Goal: Information Seeking & Learning: Learn about a topic

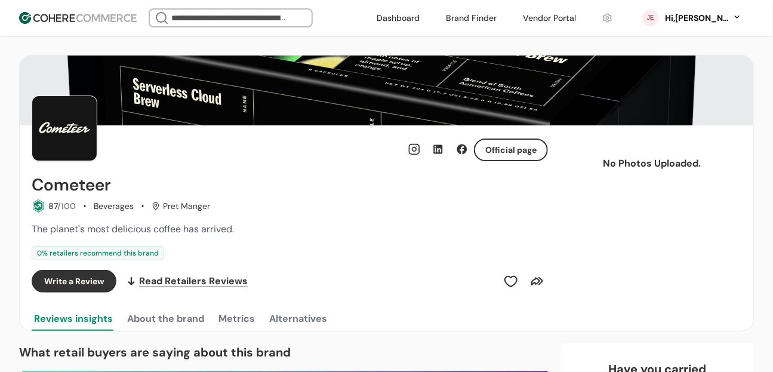
click at [89, 13] on img at bounding box center [78, 18] width 118 height 12
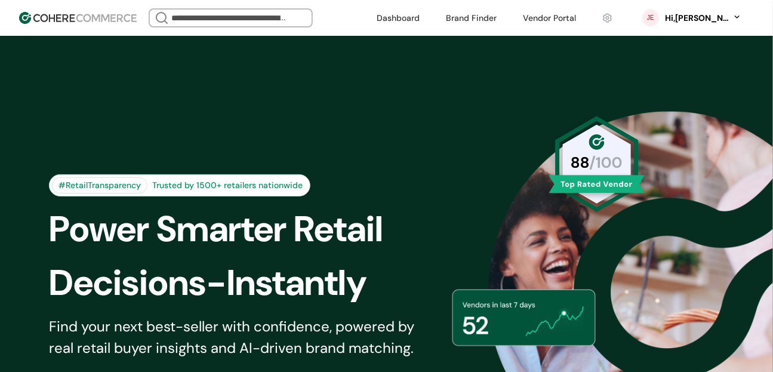
click at [724, 16] on div "Hi, [PERSON_NAME]" at bounding box center [697, 18] width 66 height 13
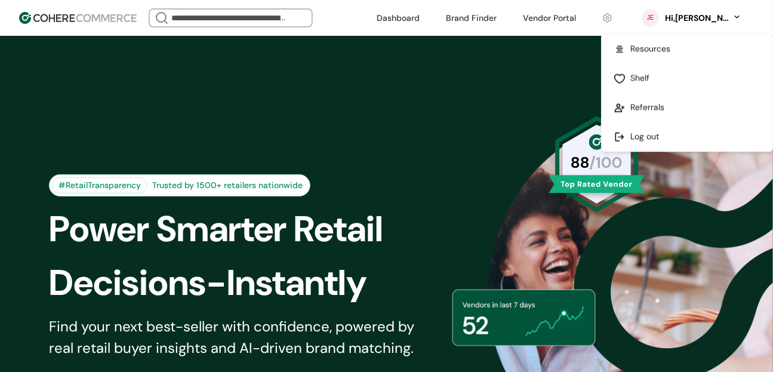
click at [688, 54] on link at bounding box center [686, 48] width 171 height 29
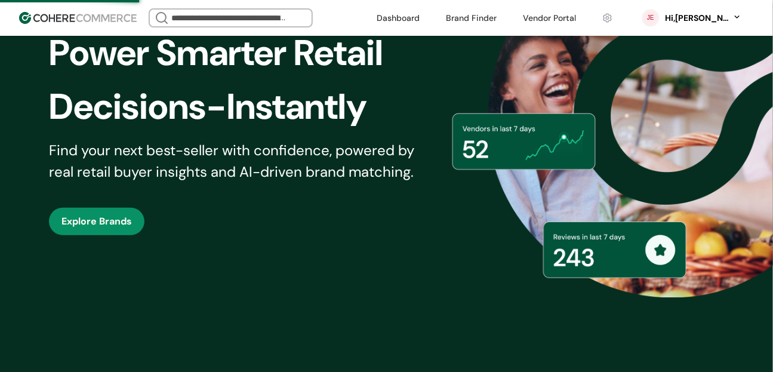
scroll to position [277, 0]
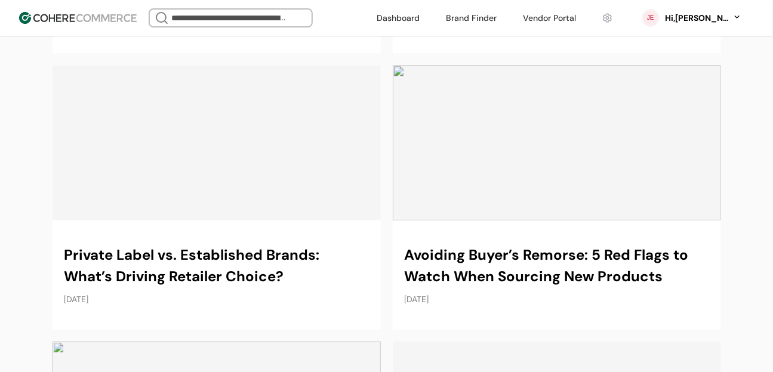
scroll to position [891, 0]
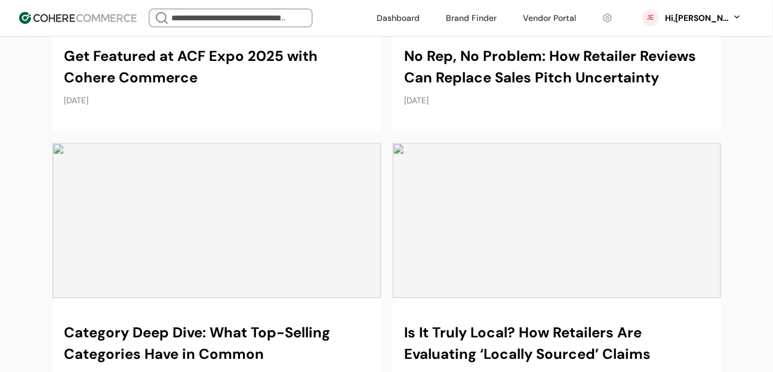
click at [282, 21] on input "search" at bounding box center [231, 18] width 124 height 17
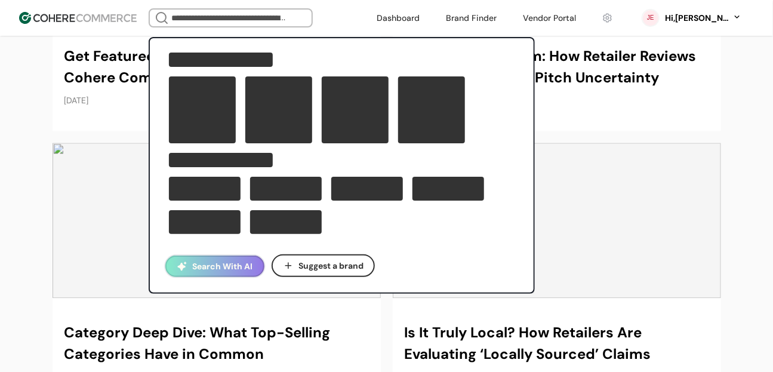
click at [345, 10] on div "Search With AI Suggest a brand" at bounding box center [254, 17] width 211 height 19
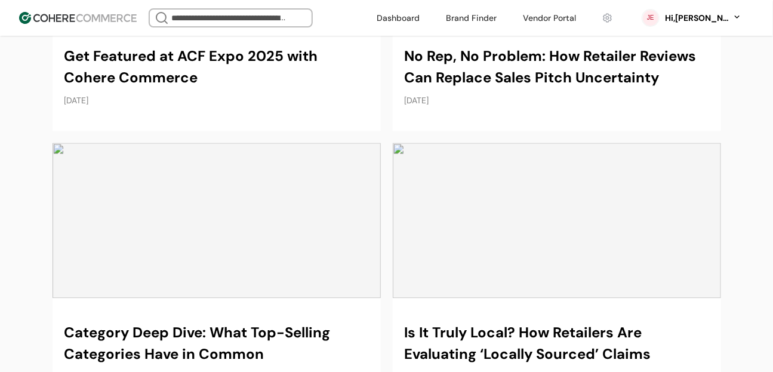
click at [313, 15] on div at bounding box center [231, 17] width 164 height 19
click at [307, 21] on div at bounding box center [299, 18] width 14 height 29
click at [292, 19] on input "search" at bounding box center [231, 18] width 124 height 17
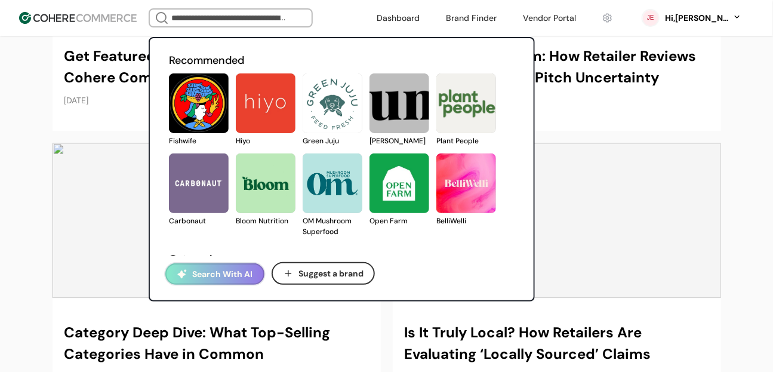
click at [292, 19] on input "search" at bounding box center [231, 18] width 124 height 17
click at [360, 10] on div "Recommended Fishwife Hiyo Green Juju Blume Plant People Carbonaut Bloom Nutriti…" at bounding box center [254, 17] width 211 height 19
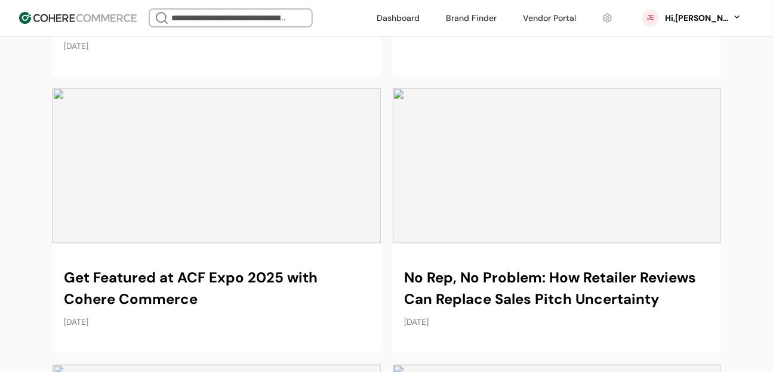
scroll to position [649, 0]
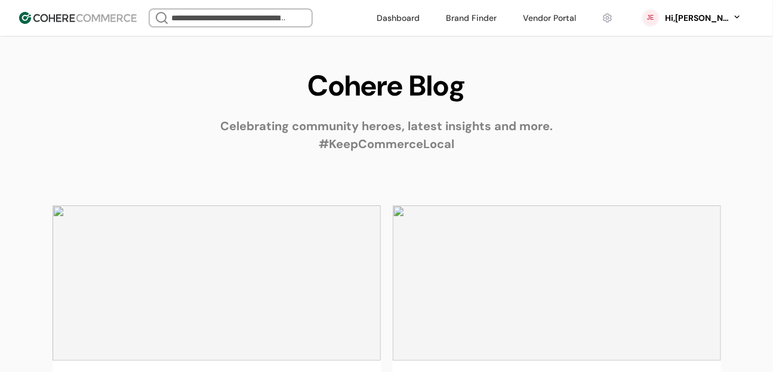
scroll to position [0, 0]
drag, startPoint x: 24, startPoint y: 24, endPoint x: 12, endPoint y: 82, distance: 58.5
click at [0, 0] on vis-bug at bounding box center [0, 0] width 0 height 0
click at [135, 17] on img at bounding box center [78, 18] width 118 height 12
click at [148, 17] on header "Recommended Fishwife Hiyo Green Juju Blume Plant People Carbonaut Bloom Nutriti…" at bounding box center [386, 18] width 773 height 36
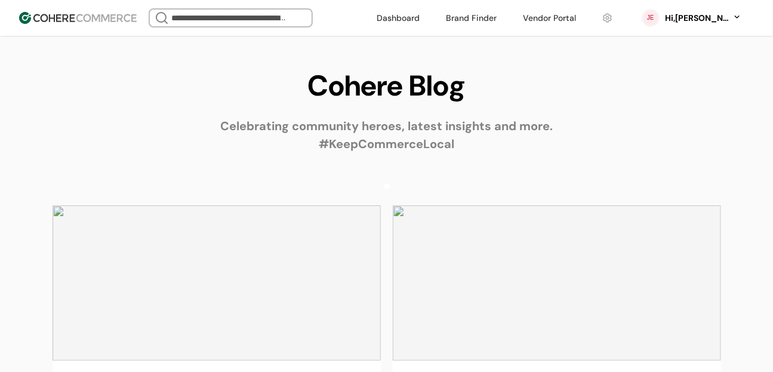
click at [148, 18] on header "Recommended Fishwife Hiyo Green Juju Blume Plant People Carbonaut Bloom Nutriti…" at bounding box center [386, 18] width 773 height 36
click at [317, 18] on div "Recommended Fishwife Hiyo Green Juju Blume Plant People Carbonaut Bloom Nutriti…" at bounding box center [233, 17] width 169 height 19
click at [412, 17] on link at bounding box center [397, 18] width 57 height 18
click at [360, 15] on div "Recommended Fishwife Hiyo Green Juju Blume Plant People Carbonaut Bloom Nutriti…" at bounding box center [254, 17] width 211 height 19
click at [307, 76] on h1 "Cohere Blog" at bounding box center [387, 85] width 678 height 43
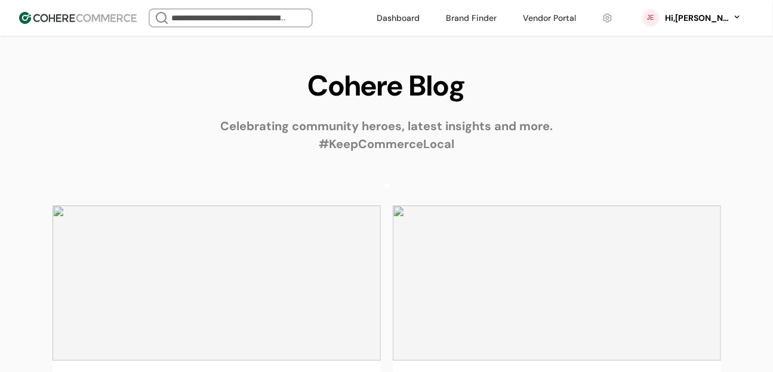
click at [307, 17] on div at bounding box center [299, 18] width 14 height 29
click at [422, 16] on link at bounding box center [397, 18] width 57 height 18
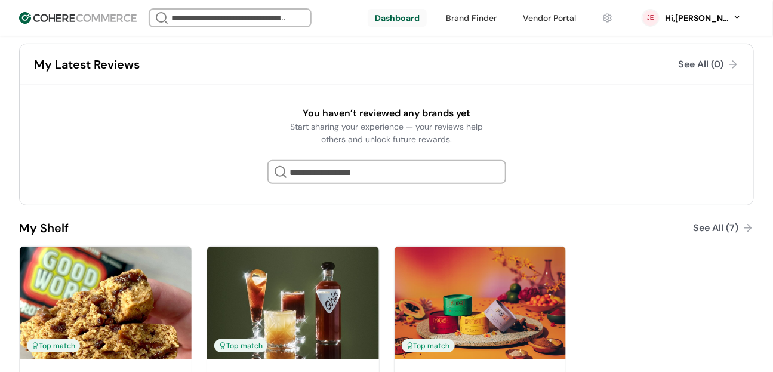
scroll to position [277, 0]
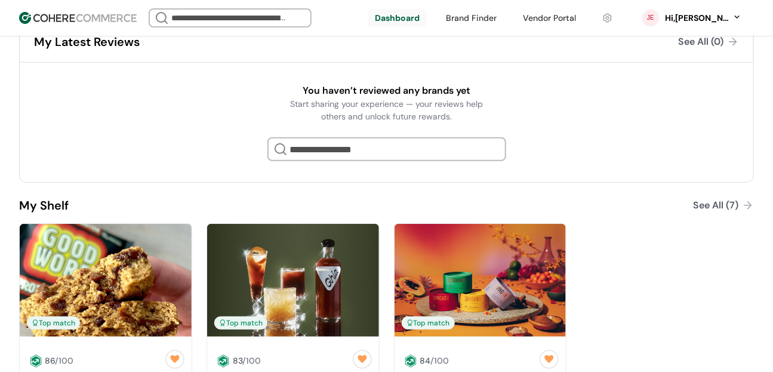
click at [327, 155] on div at bounding box center [386, 149] width 239 height 24
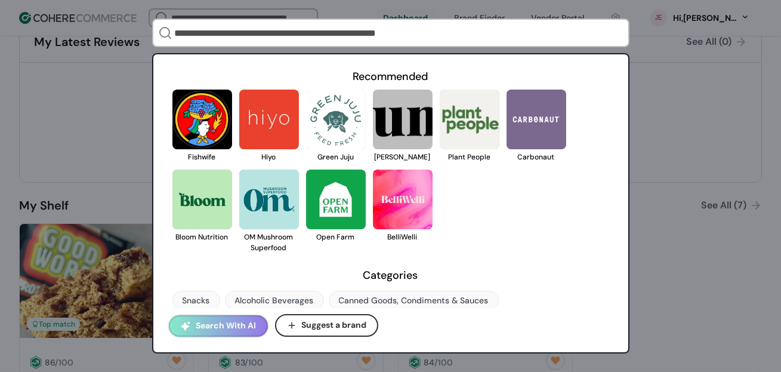
click at [636, 195] on div "Recommended Fishwife Hiyo Green Juju [PERSON_NAME] Plant People Carbonaut Bloom…" at bounding box center [390, 186] width 781 height 372
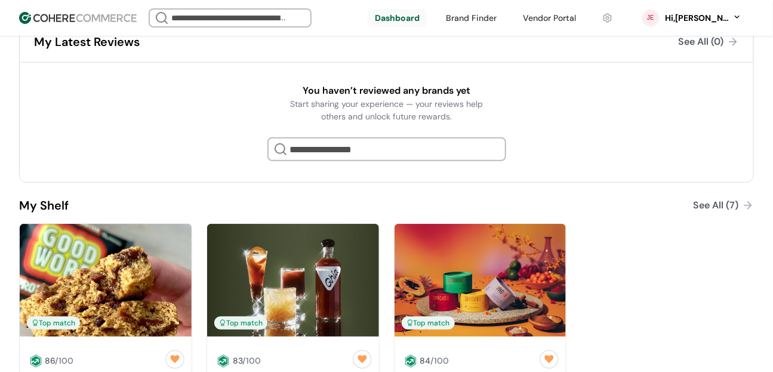
click at [461, 155] on div at bounding box center [386, 149] width 239 height 24
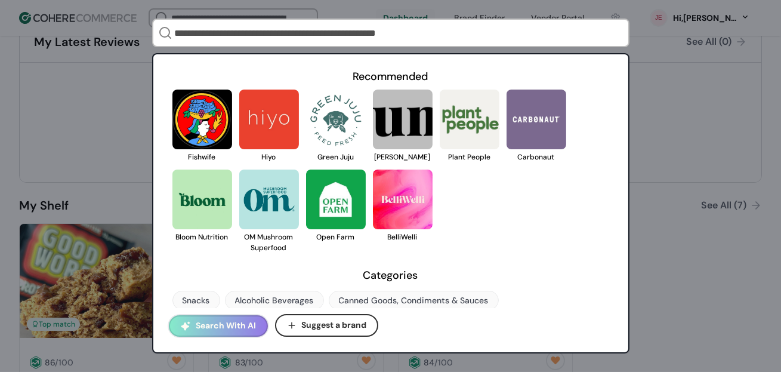
click at [596, 165] on div "Fishwife Hiyo Green Juju Blume Plant People Carbonaut Bloom Nutrition OM Mushro…" at bounding box center [390, 170] width 437 height 163
click at [678, 166] on div "Recommended Fishwife Hiyo Green Juju Blume Plant People Carbonaut Bloom Nutriti…" at bounding box center [390, 186] width 781 height 372
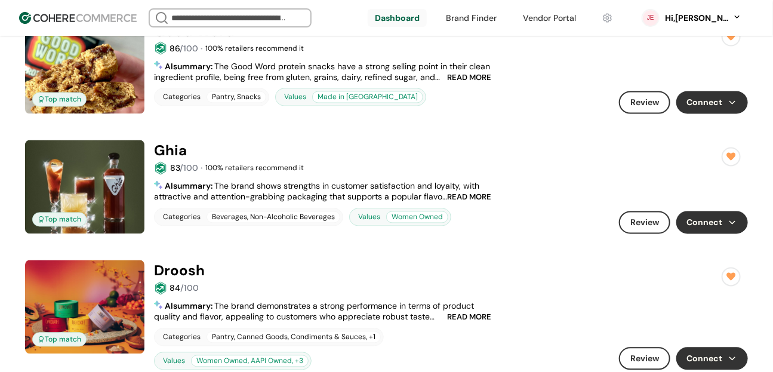
scroll to position [768, 0]
click at [372, 140] on link at bounding box center [386, 140] width 723 height 0
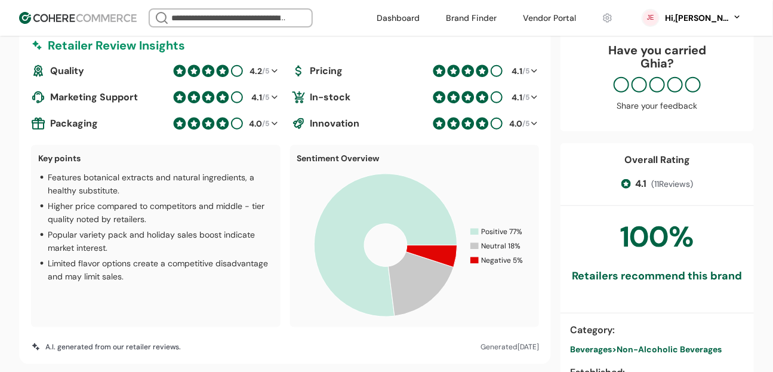
scroll to position [333, 0]
click at [295, 95] on div at bounding box center [298, 97] width 14 height 14
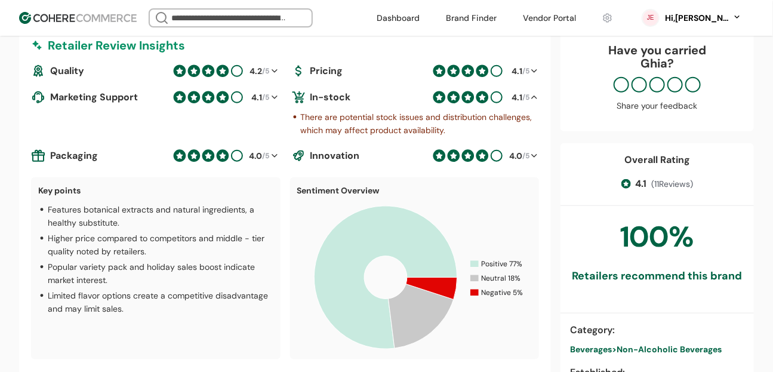
click at [295, 95] on div at bounding box center [298, 97] width 14 height 14
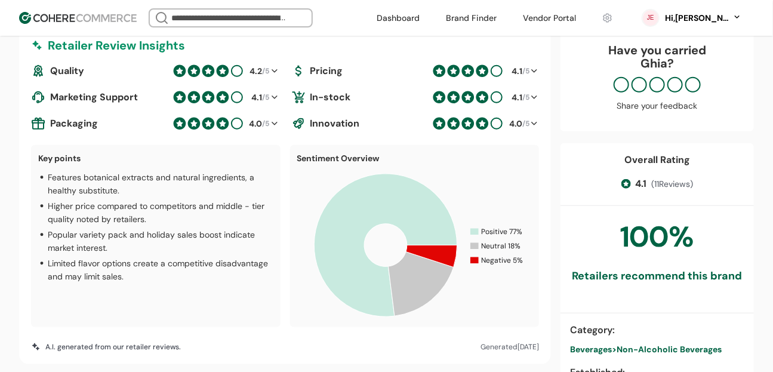
click at [263, 99] on div "4.1 /5" at bounding box center [258, 97] width 21 height 13
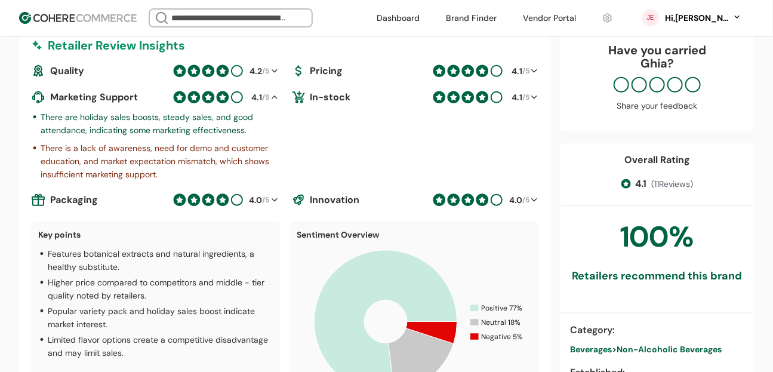
click at [263, 99] on div "4.1 /5" at bounding box center [258, 97] width 21 height 13
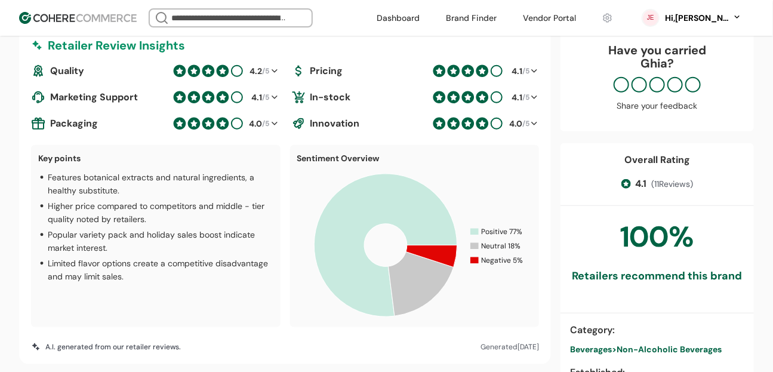
click at [255, 119] on div "4.0" at bounding box center [255, 124] width 13 height 13
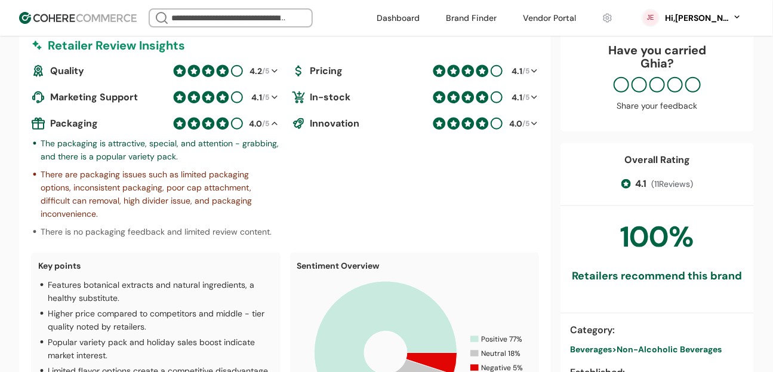
click at [255, 119] on div "4.0" at bounding box center [255, 124] width 13 height 13
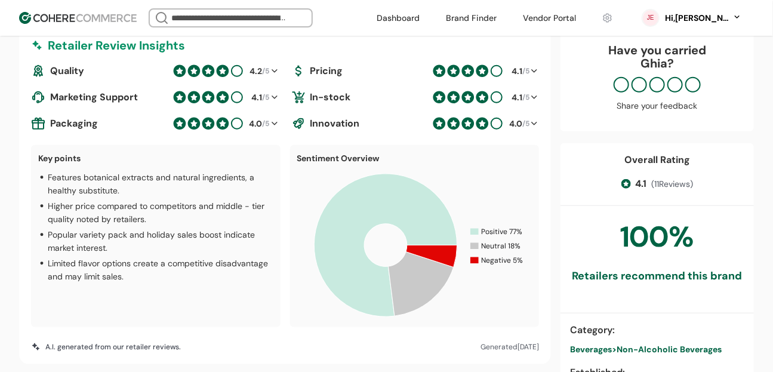
click at [255, 119] on div "4.0" at bounding box center [255, 124] width 13 height 13
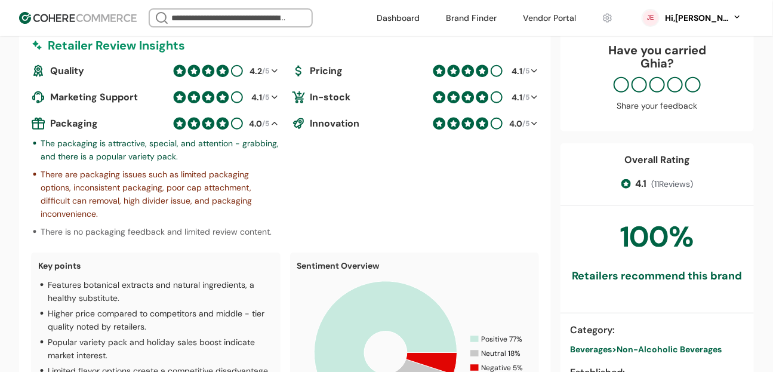
click at [273, 119] on div at bounding box center [275, 123] width 10 height 14
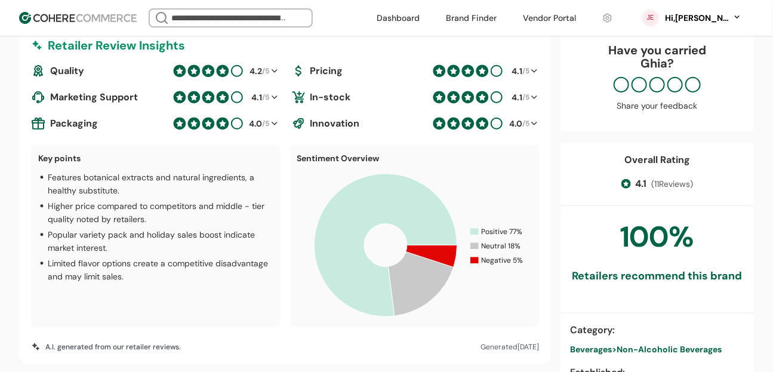
click at [267, 87] on div "Quality 4.2 /5 Pricing 4.1 /5 Marketing Support 4.1 /5 In-stock 4.1 /5 Packagin…" at bounding box center [285, 97] width 508 height 67
click at [269, 72] on div "4.2 /5" at bounding box center [258, 71] width 21 height 13
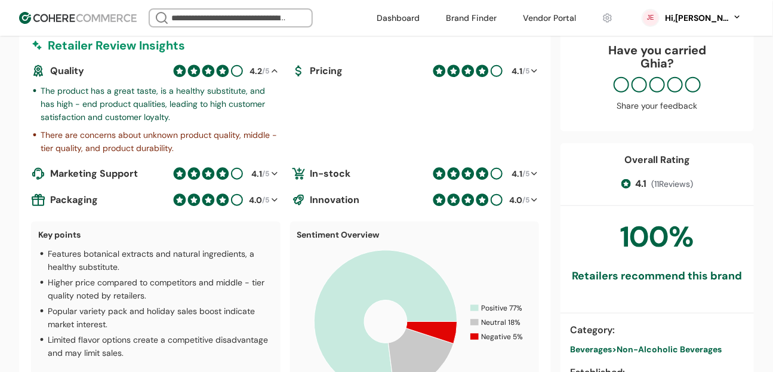
click at [258, 102] on p "The product has a great taste, is a healthy substitute, and has high - end prod…" at bounding box center [160, 103] width 239 height 39
click at [258, 75] on div "4.2" at bounding box center [256, 71] width 13 height 13
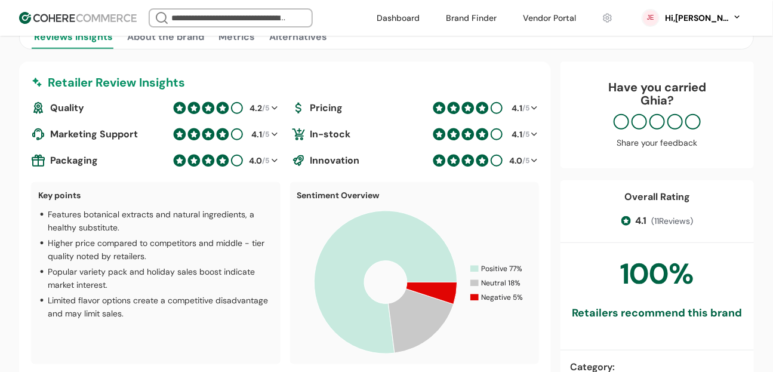
scroll to position [297, 0]
click at [257, 104] on div "4.2" at bounding box center [256, 107] width 13 height 13
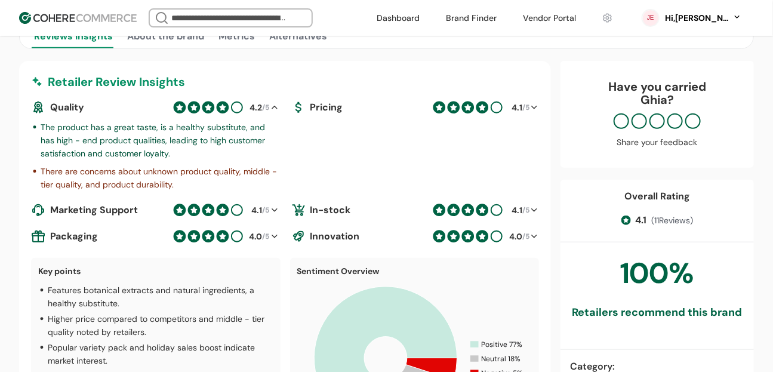
click at [257, 104] on div "4.2" at bounding box center [256, 107] width 13 height 13
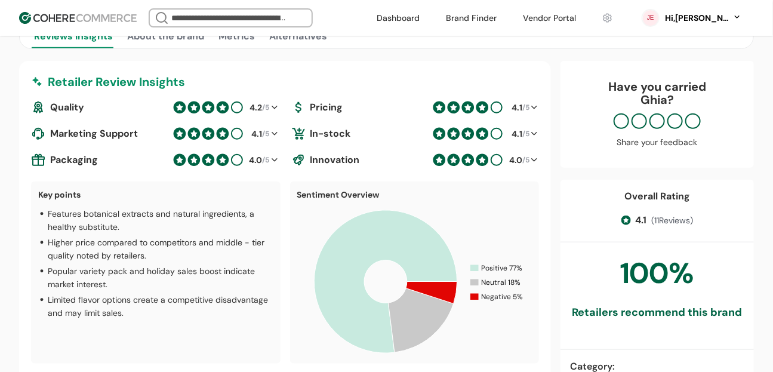
click at [248, 135] on div "4.1 /5" at bounding box center [258, 134] width 21 height 13
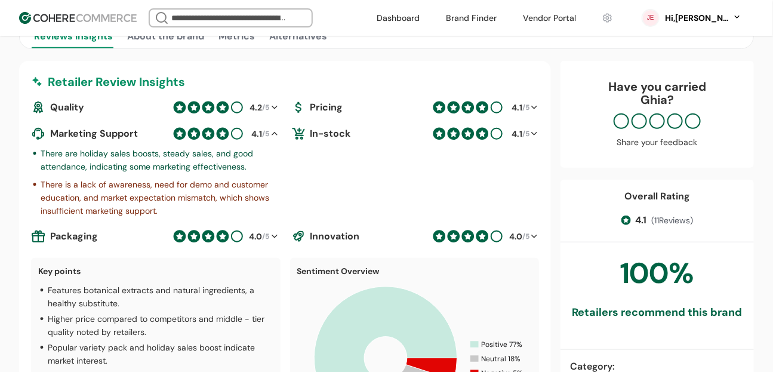
click at [248, 135] on div "4.1 /5" at bounding box center [258, 134] width 21 height 13
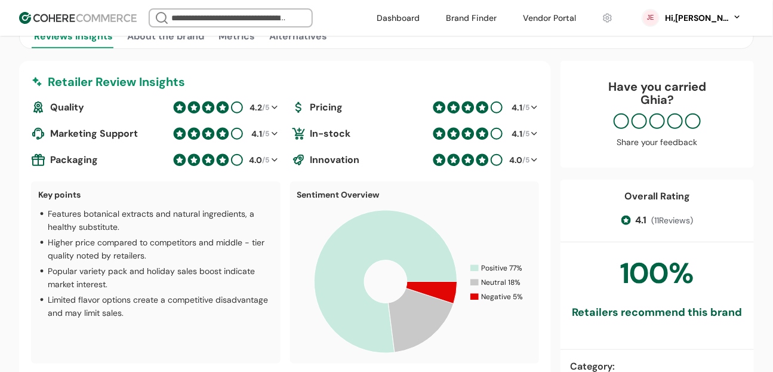
click at [244, 162] on div "4.0 /5" at bounding box center [221, 160] width 97 height 14
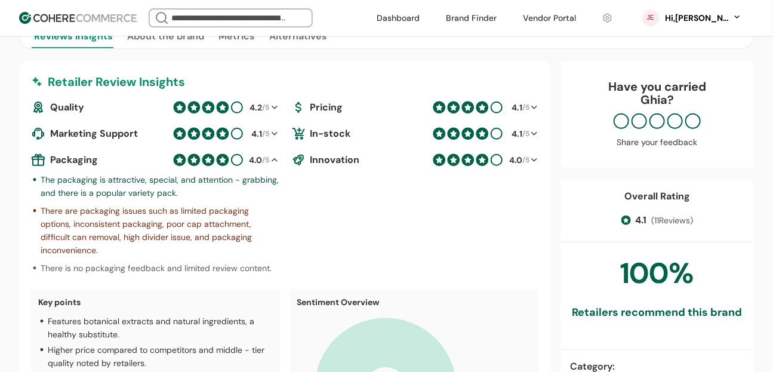
click at [244, 162] on div "4.0 /5" at bounding box center [221, 160] width 97 height 14
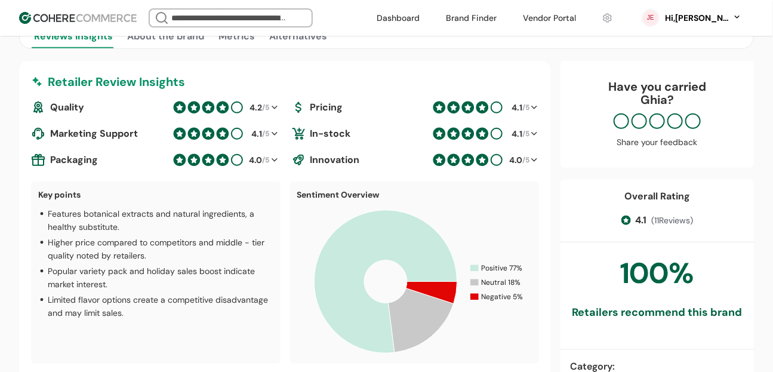
click at [244, 162] on div "4.0 /5" at bounding box center [221, 160] width 97 height 14
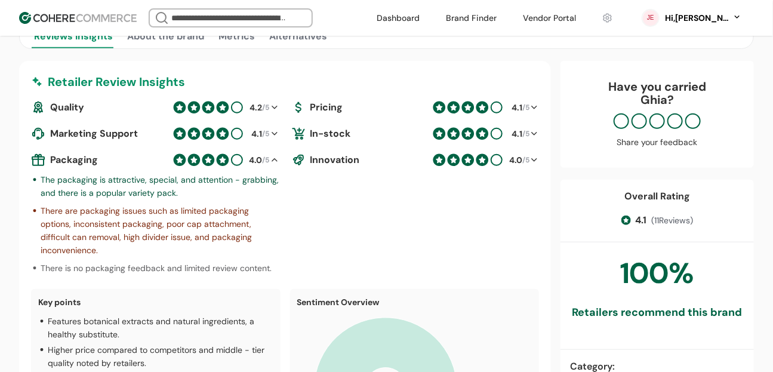
click at [244, 162] on div "4.0 /5" at bounding box center [221, 160] width 97 height 14
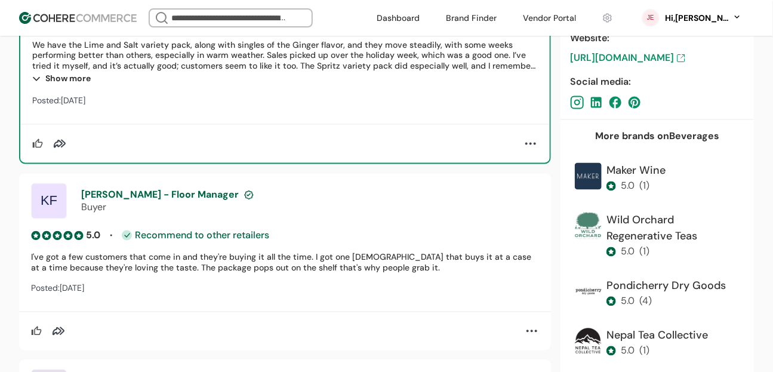
scroll to position [846, 0]
